Goal: Communication & Community: Answer question/provide support

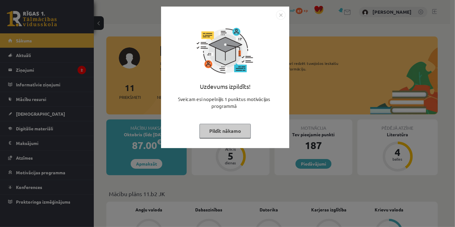
click at [220, 129] on button "Pildīt nākamo" at bounding box center [224, 131] width 51 height 14
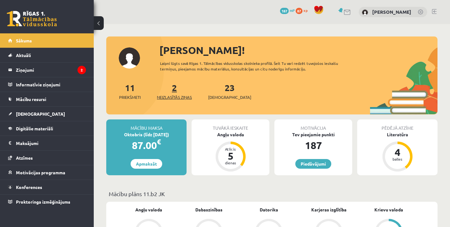
click at [176, 92] on link "2 Neizlasītās ziņas" at bounding box center [174, 91] width 35 height 18
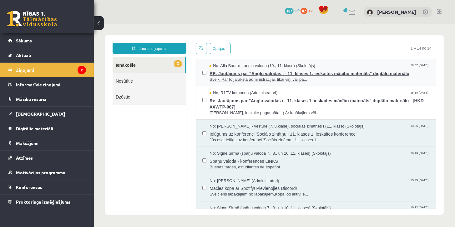
click at [241, 79] on span "Sveiki!Par to jāraksta administrācijai, tikai viņi var pa..." at bounding box center [319, 80] width 220 height 6
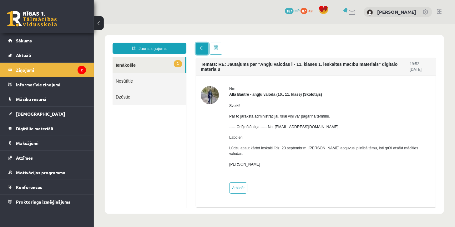
click at [201, 48] on span at bounding box center [201, 48] width 4 height 4
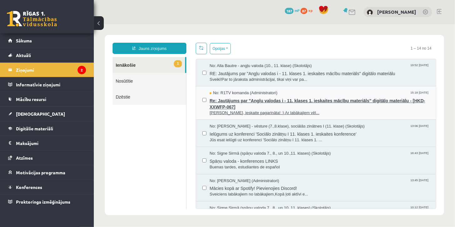
click at [262, 104] on span "Re: Jautājums par "Angļu valodas i - 11. klases 1. ieskaites mācību materiāls" …" at bounding box center [319, 103] width 220 height 14
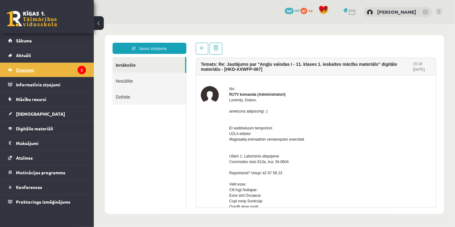
click at [39, 72] on legend "Ziņojumi 2" at bounding box center [51, 70] width 70 height 14
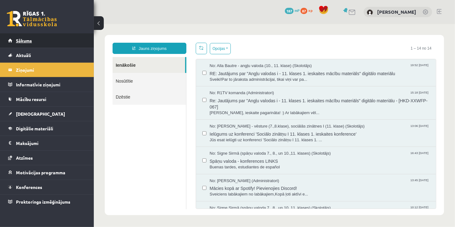
click at [42, 42] on link "Sākums" at bounding box center [47, 40] width 78 height 14
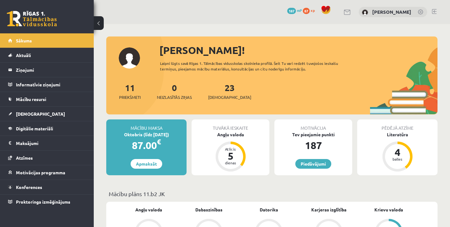
click at [434, 10] on link at bounding box center [434, 11] width 5 height 5
